Goal: Browse casually: Explore the website without a specific task or goal

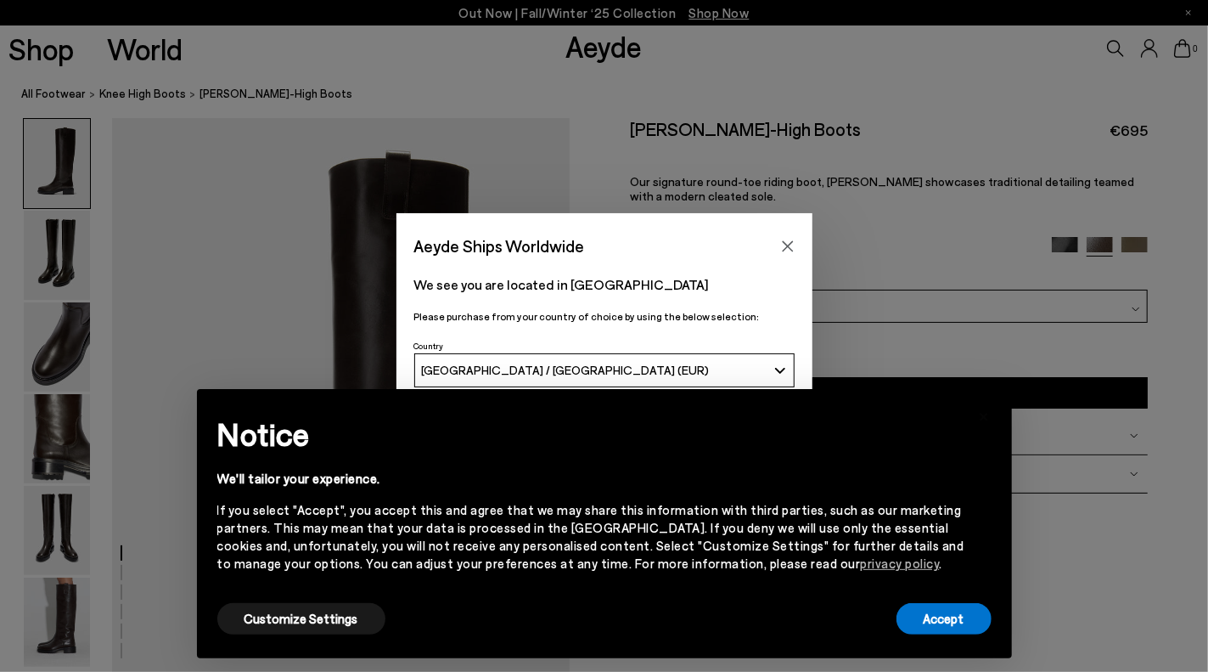
click at [803, 232] on div "Aeyde Ships Worldwide" at bounding box center [604, 237] width 416 height 48
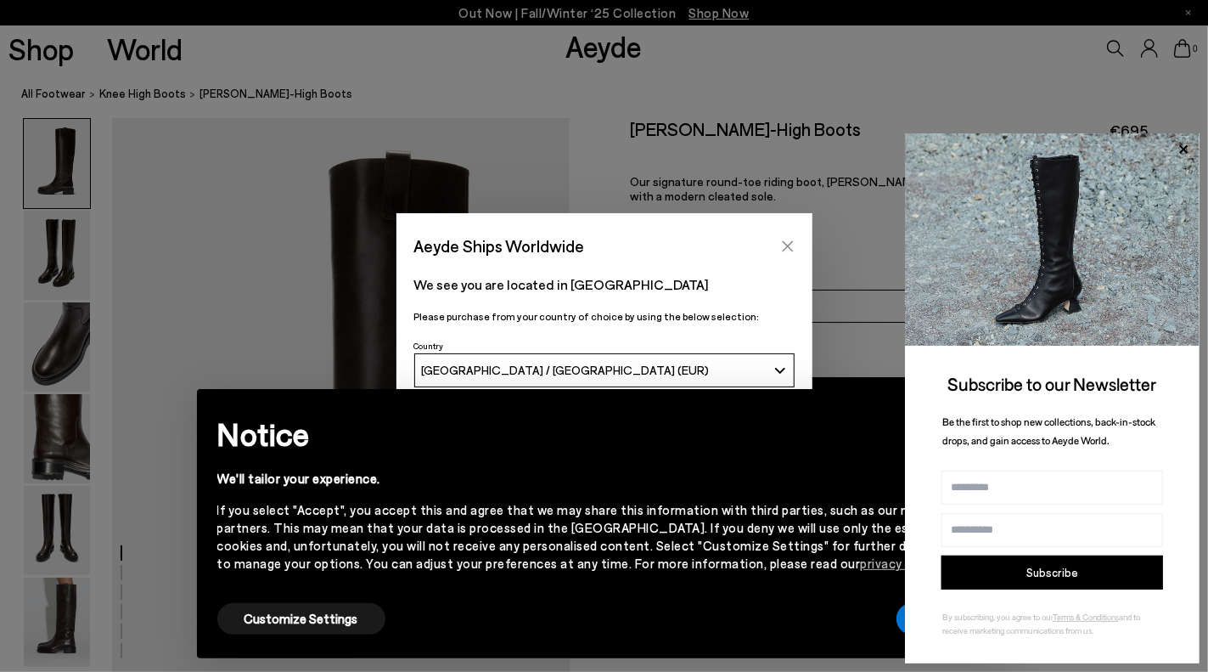
click at [790, 238] on button "Close" at bounding box center [787, 245] width 25 height 25
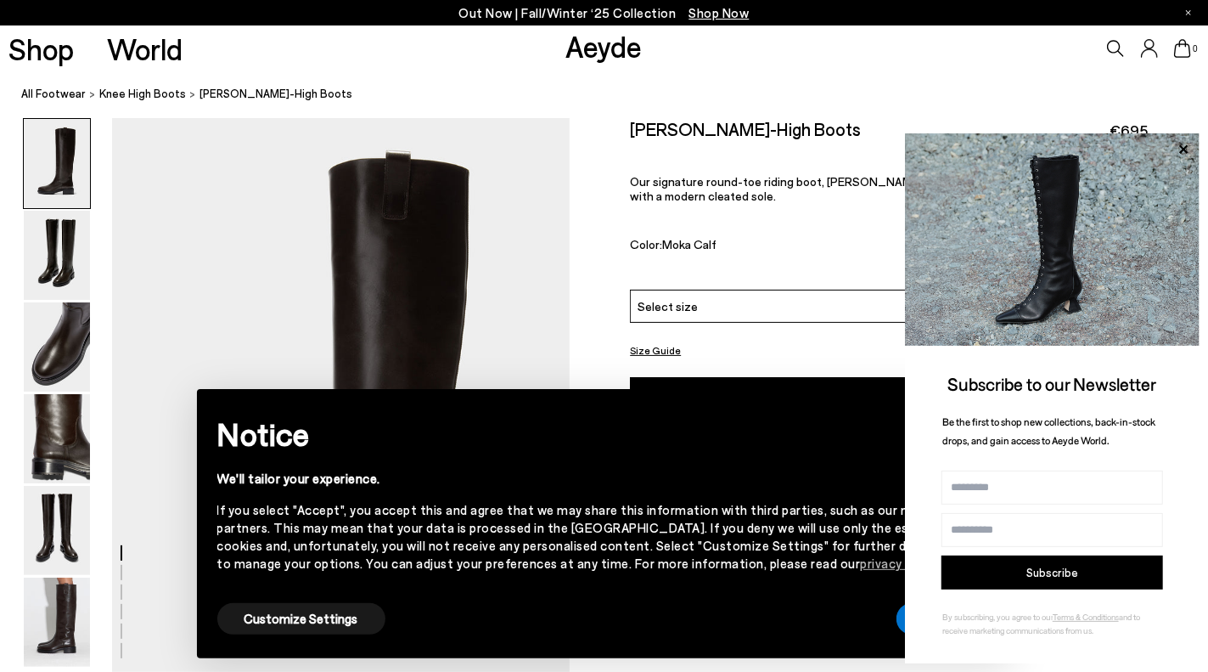
click at [1020, 582] on button "Subscribe" at bounding box center [1053, 572] width 222 height 34
click at [284, 616] on button "Customize Settings" at bounding box center [301, 618] width 168 height 31
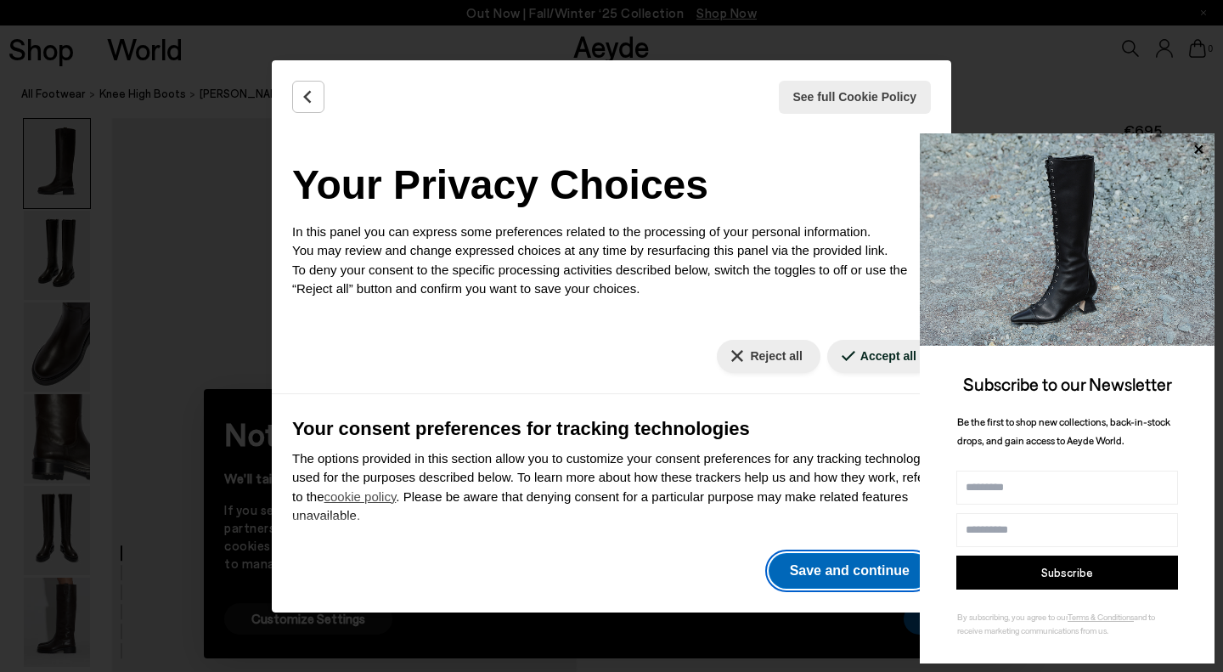
click at [847, 561] on button "Save and continue" at bounding box center [849, 571] width 162 height 36
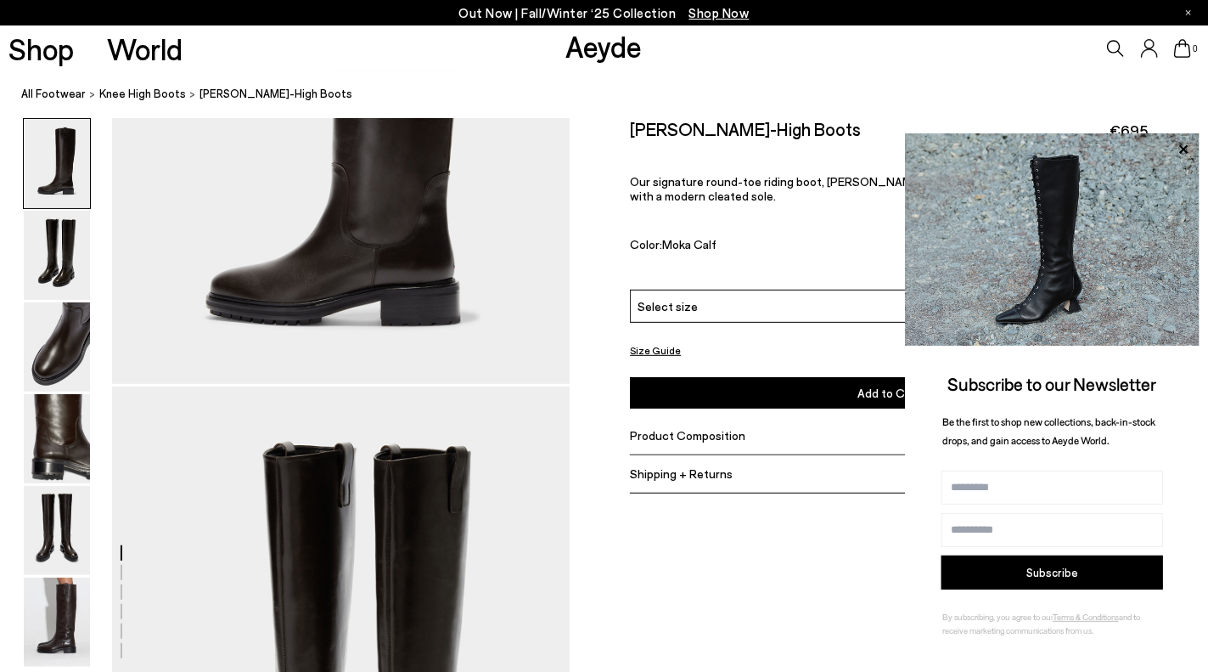
scroll to position [340, 0]
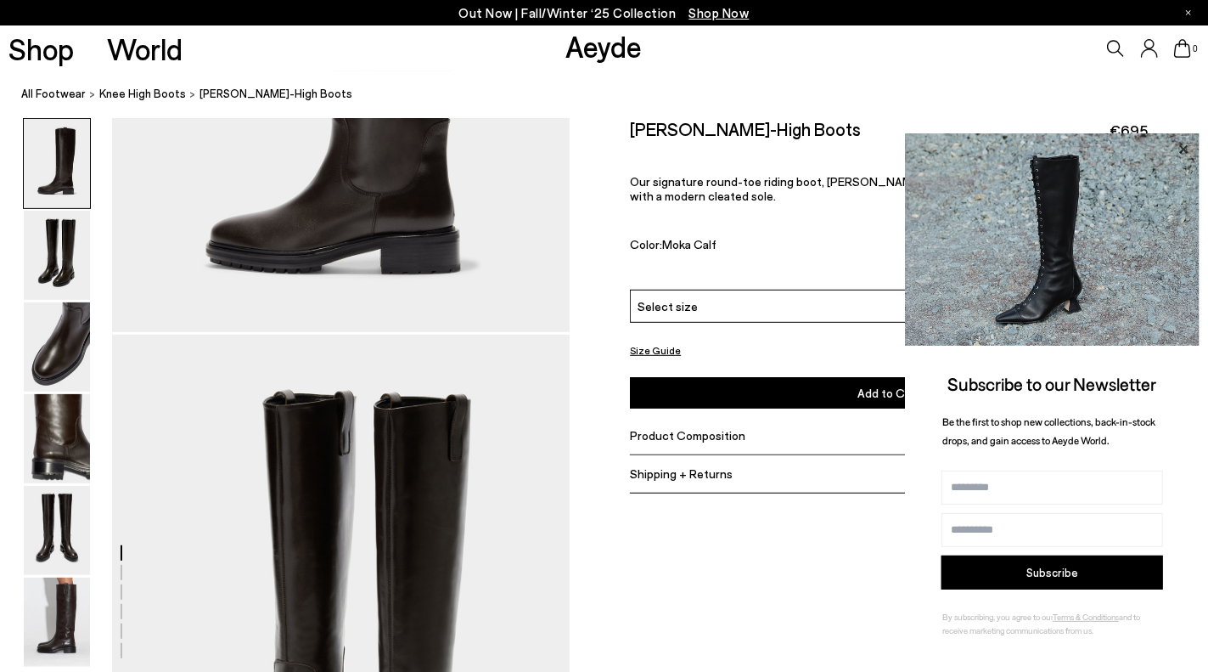
click at [1187, 146] on icon at bounding box center [1183, 148] width 8 height 8
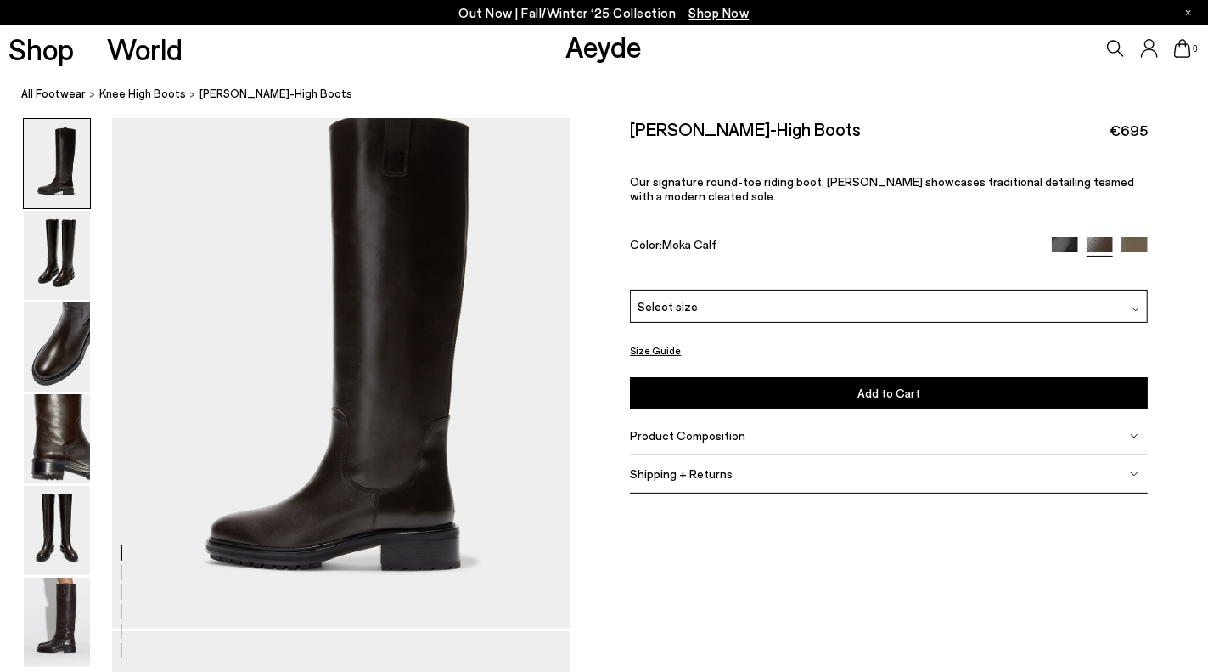
scroll to position [0, 0]
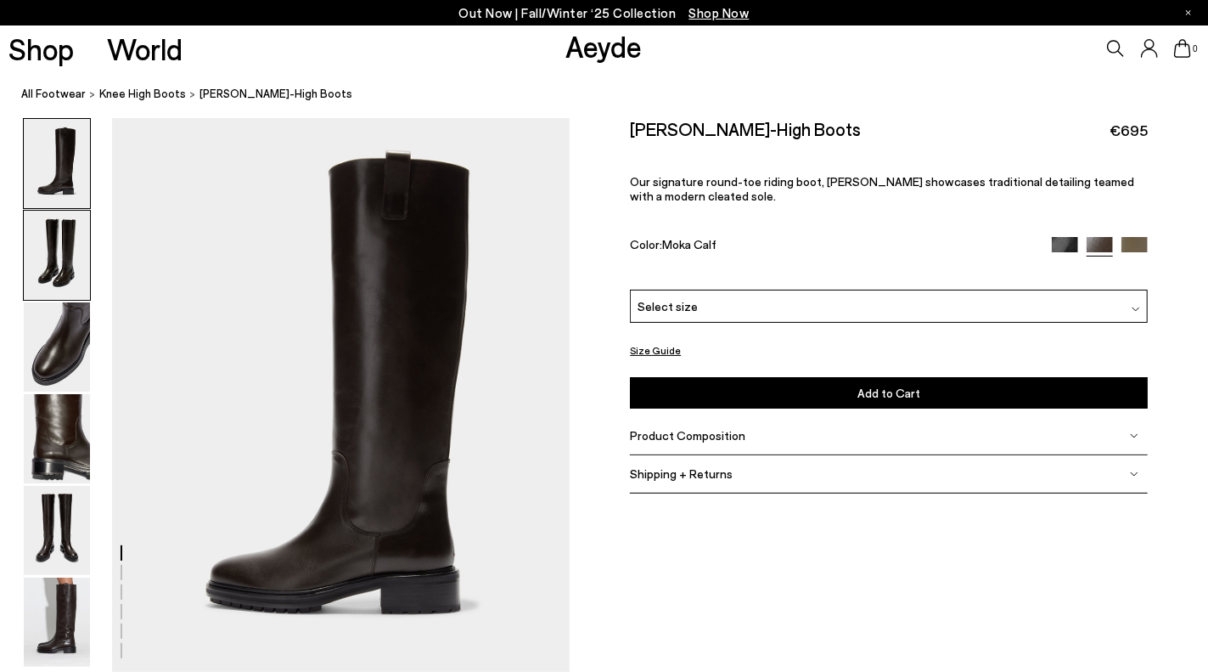
click at [55, 244] on img at bounding box center [57, 255] width 66 height 89
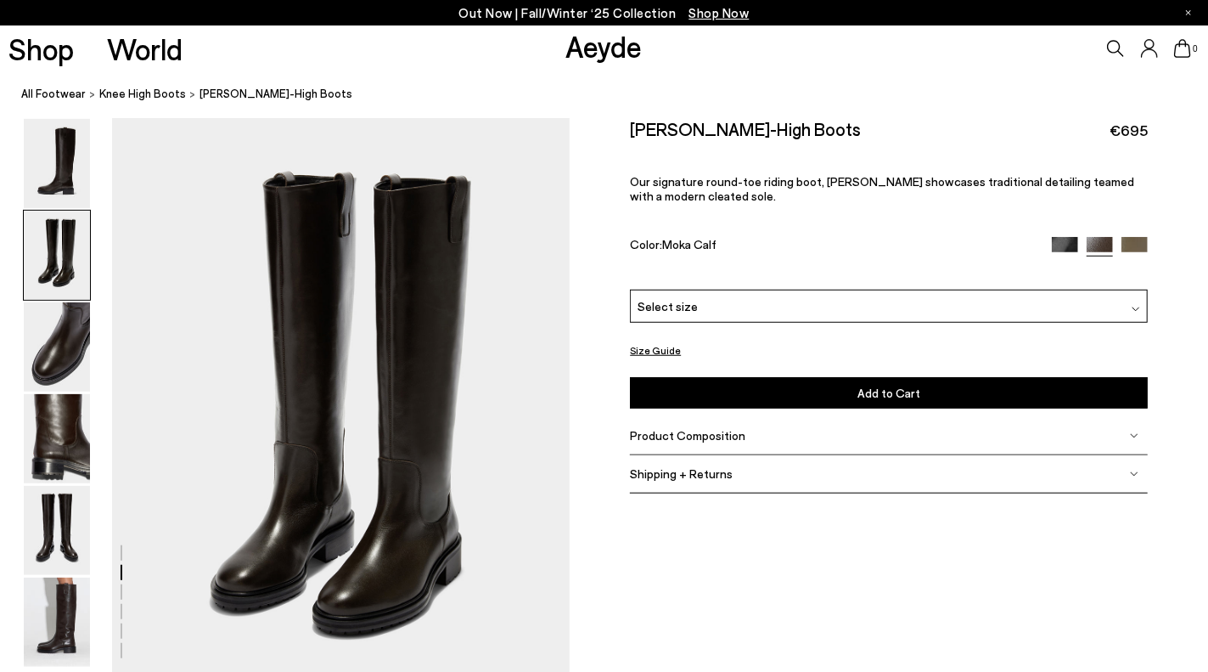
click at [59, 346] on img at bounding box center [57, 346] width 66 height 89
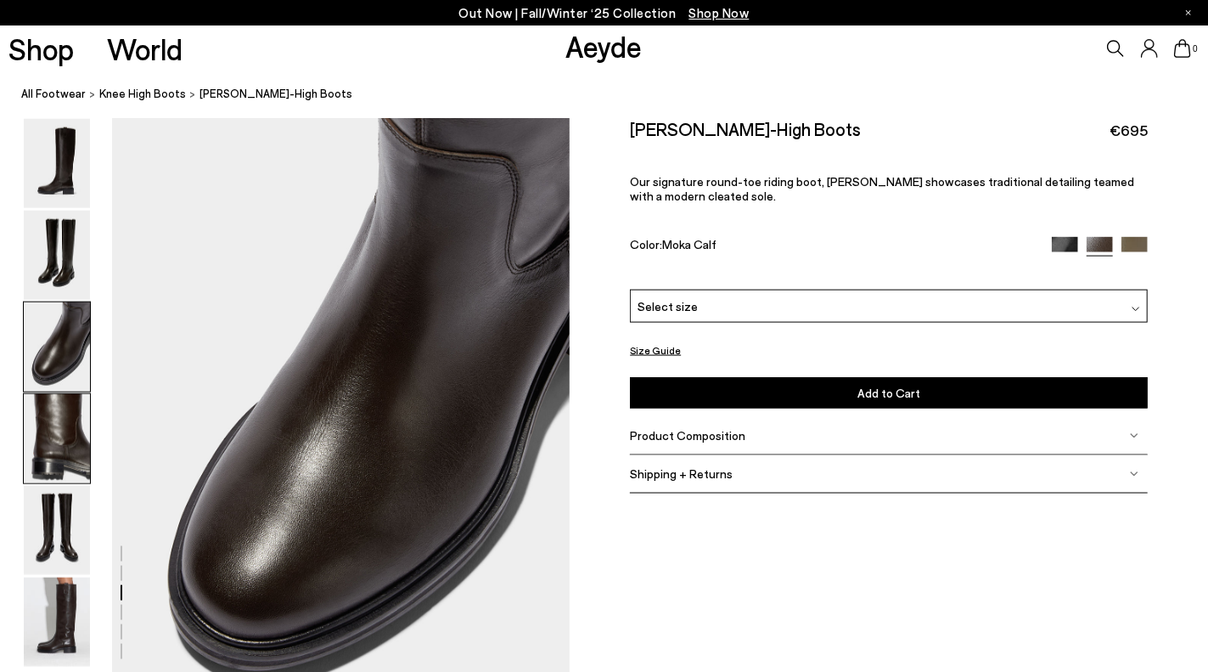
click at [46, 450] on img at bounding box center [57, 438] width 66 height 89
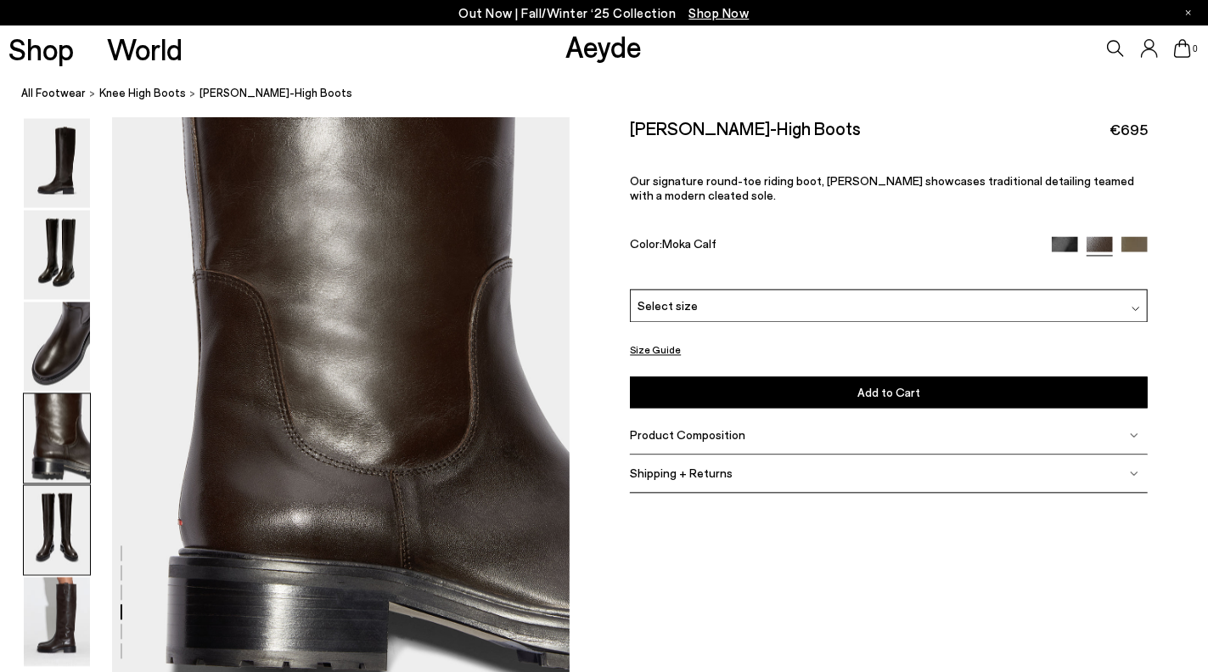
click at [42, 537] on img at bounding box center [57, 530] width 66 height 89
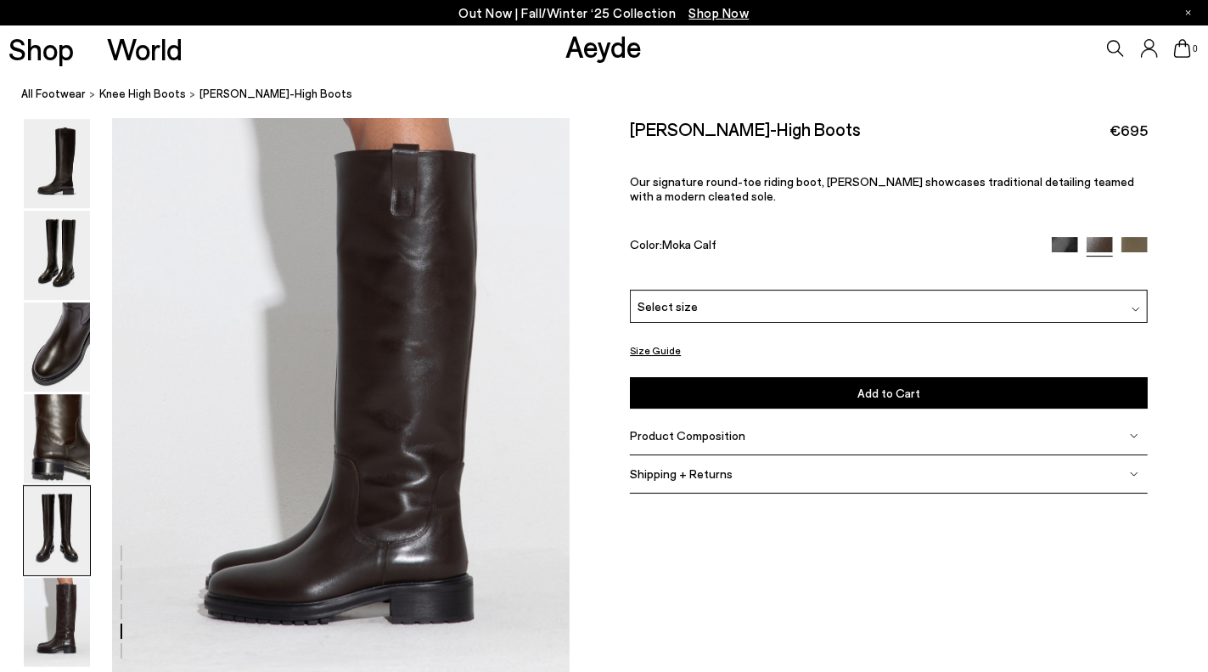
scroll to position [2822, 0]
